Goal: Information Seeking & Learning: Learn about a topic

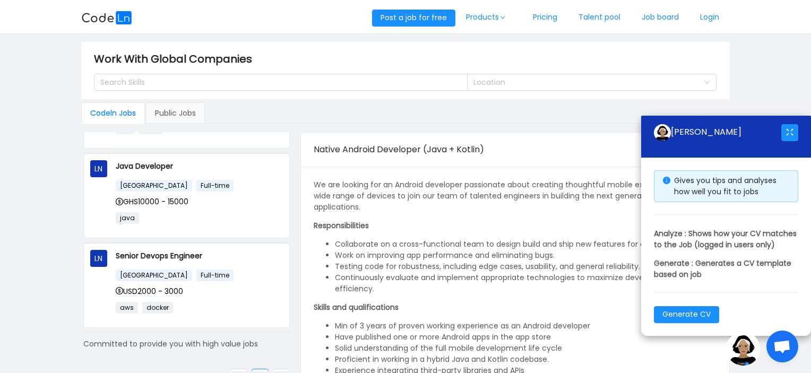
scroll to position [171, 0]
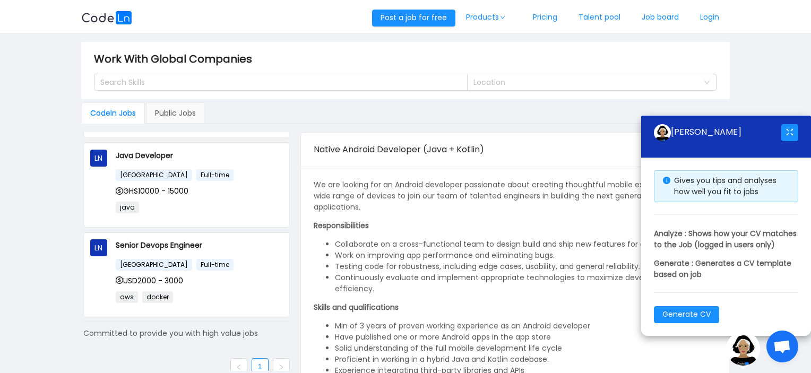
click at [273, 361] on link at bounding box center [281, 366] width 17 height 17
click at [166, 117] on div "Public Jobs" at bounding box center [175, 112] width 59 height 21
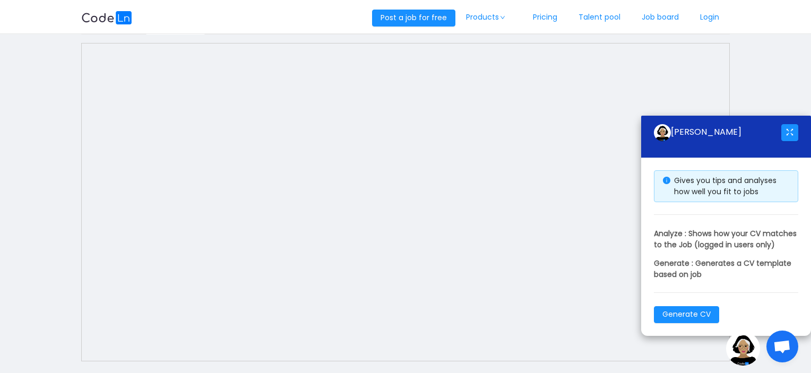
scroll to position [86, 0]
click at [788, 124] on button "button" at bounding box center [789, 132] width 17 height 17
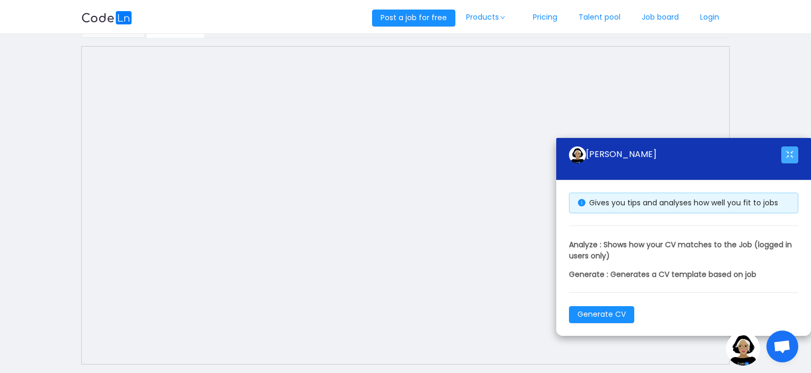
click at [792, 157] on button "button" at bounding box center [789, 155] width 17 height 17
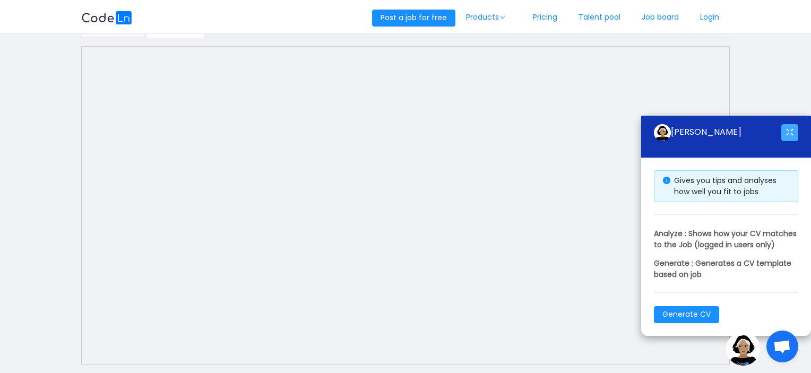
scroll to position [125, 0]
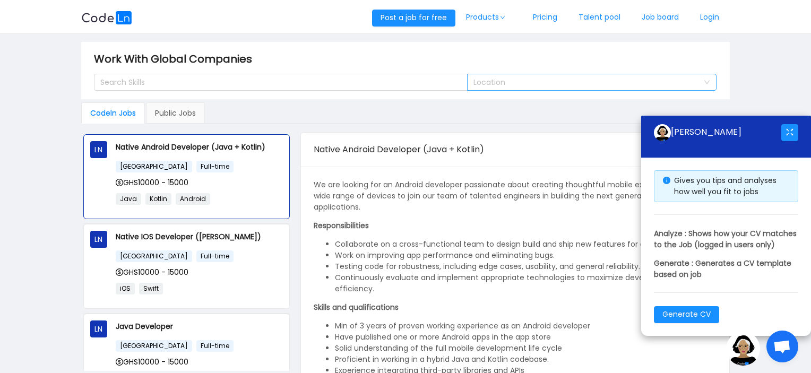
click at [585, 80] on div "Location" at bounding box center [586, 82] width 225 height 11
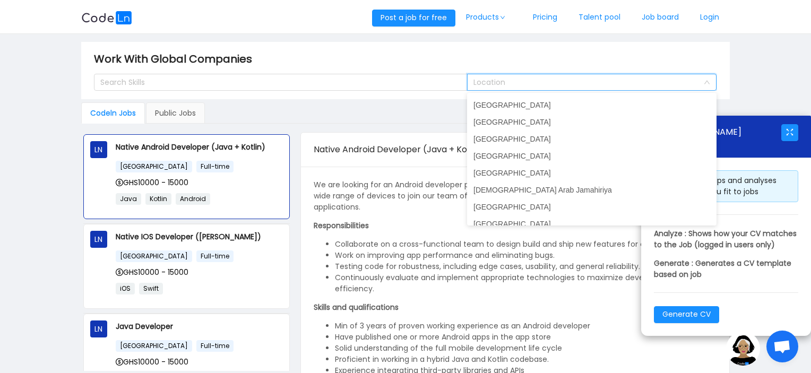
scroll to position [2065, 0]
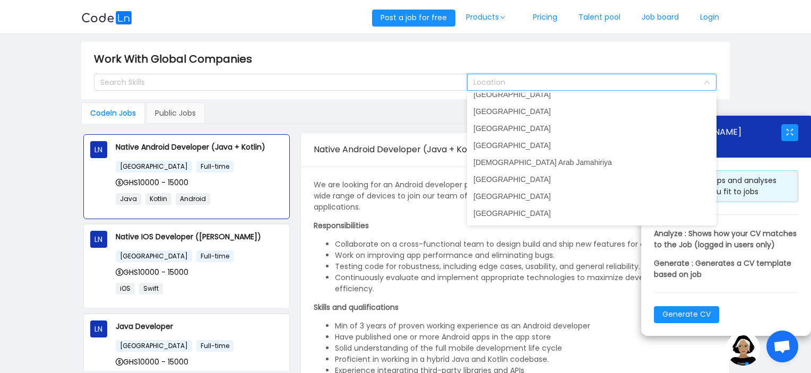
click at [788, 82] on main "Work With Global Companies Search Skills Location Codeln Jobs Public Jobs LN Na…" at bounding box center [405, 214] width 811 height 361
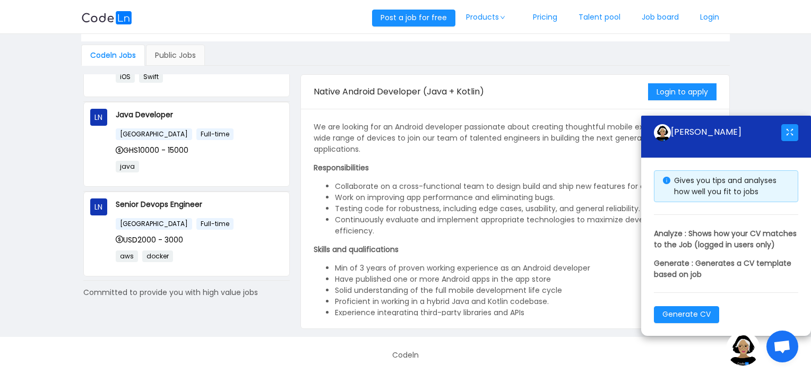
scroll to position [155, 0]
